Goal: Navigation & Orientation: Understand site structure

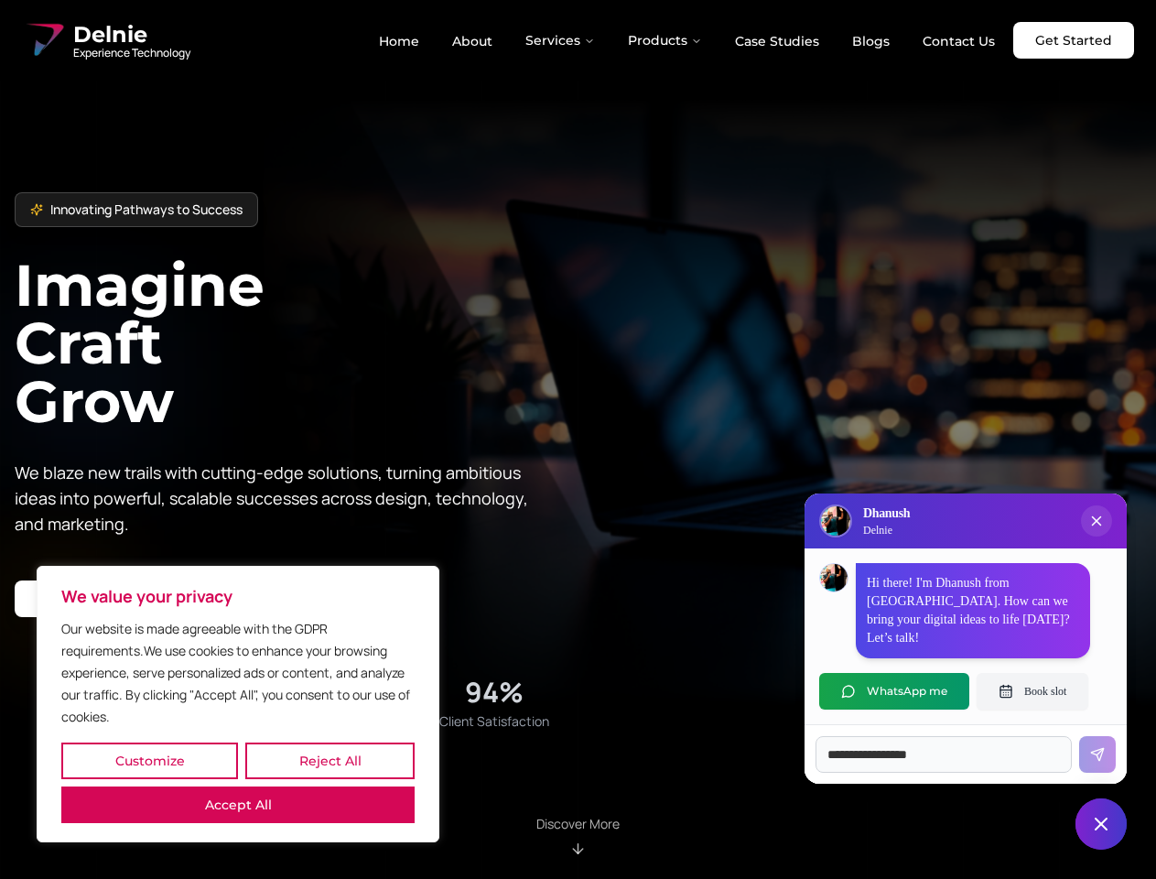
click at [149, 761] on button "Customize" at bounding box center [149, 761] width 177 height 37
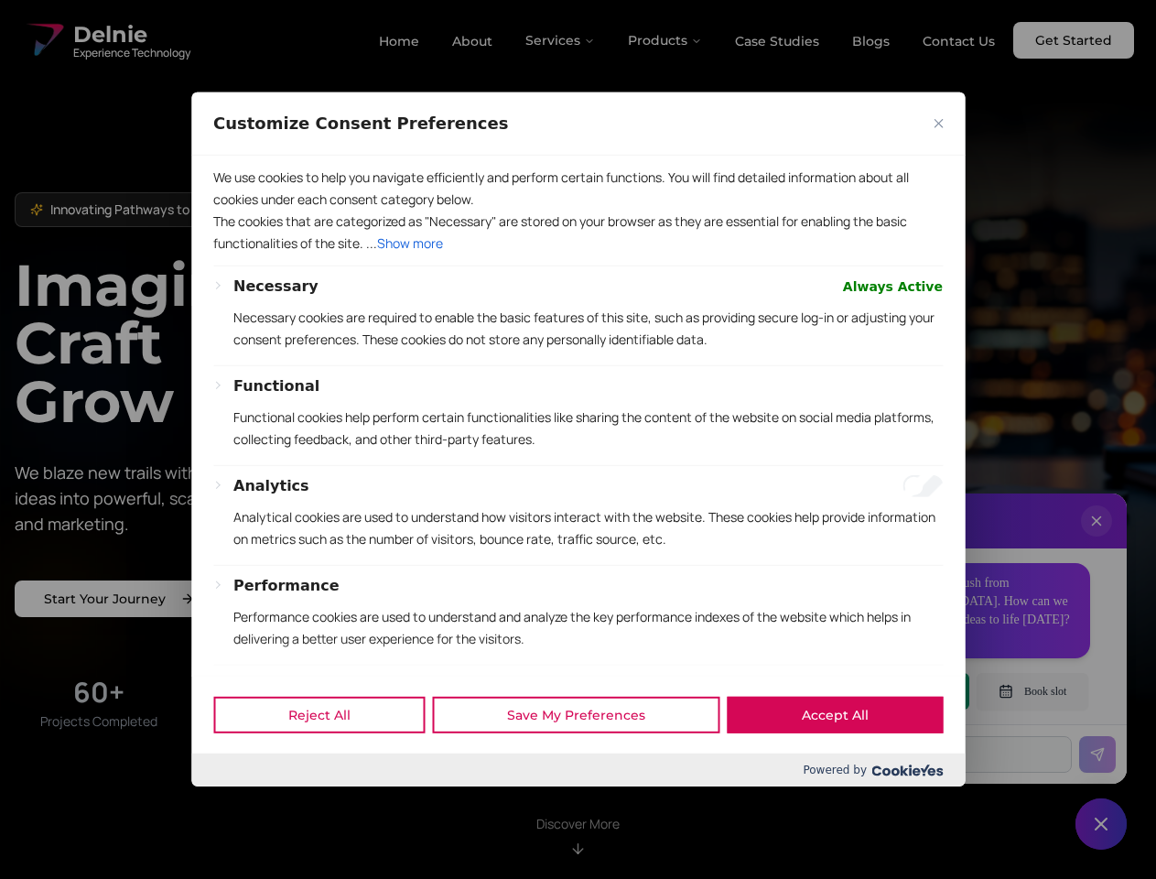
click at [330, 761] on div at bounding box center [578, 439] width 1156 height 879
click at [238, 211] on p "We use cookies to help you navigate efficiently and perform certain functions. …" at bounding box center [578, 189] width 730 height 44
click at [578, 439] on div "Necessary Always Active Necessary cookies are required to enable the basic feat…" at bounding box center [578, 559] width 730 height 567
click at [561, 40] on div at bounding box center [578, 439] width 1156 height 879
click at [666, 40] on div at bounding box center [578, 439] width 1156 height 879
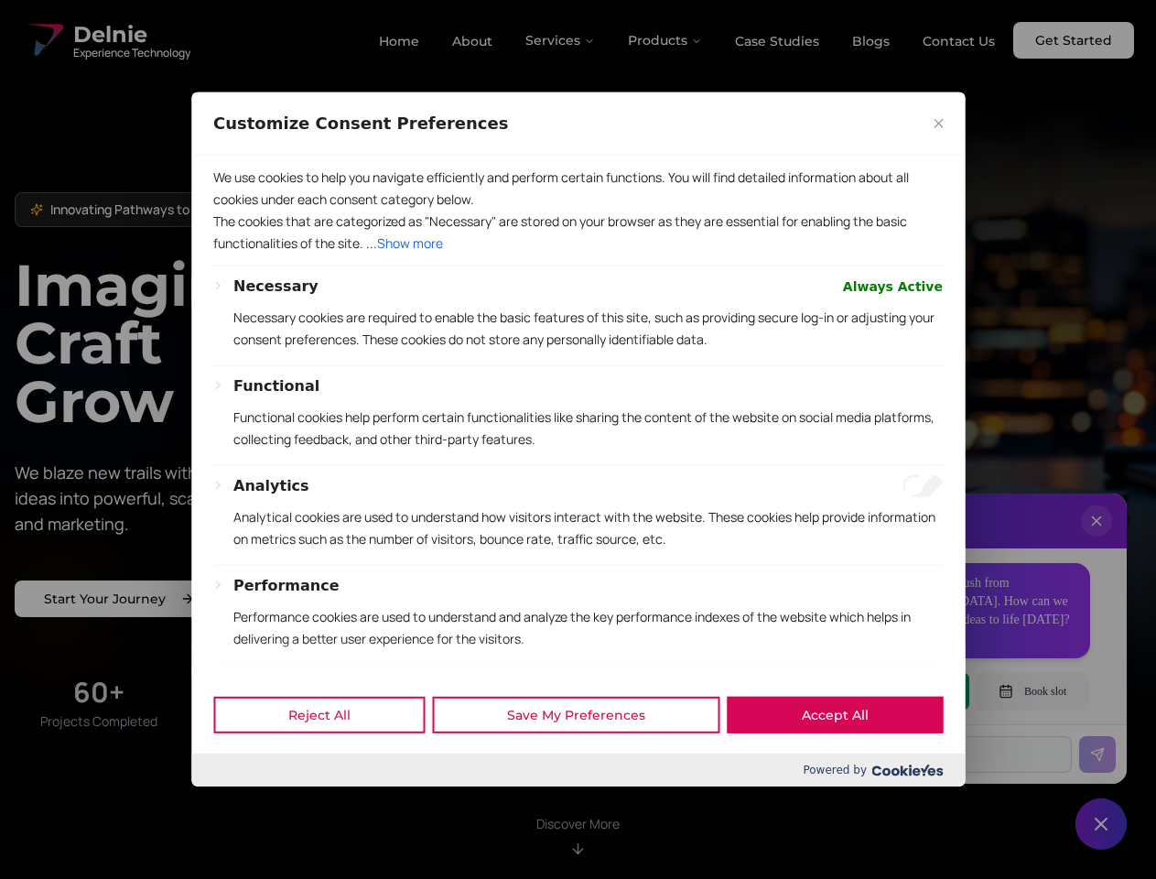
click at [1097, 539] on div at bounding box center [578, 439] width 1156 height 879
click at [895, 691] on div "Reject All Save My Preferences Accept All" at bounding box center [578, 715] width 774 height 78
click at [1033, 691] on div at bounding box center [578, 439] width 1156 height 879
click at [1101, 824] on div at bounding box center [578, 439] width 1156 height 879
